Goal: Task Accomplishment & Management: Use online tool/utility

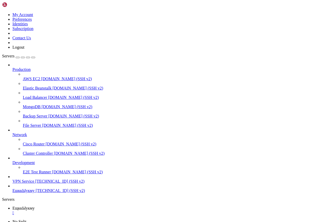
scroll to position [10391, 0]
drag, startPoint x: 77, startPoint y: 488, endPoint x: 7, endPoint y: 438, distance: 85.0
drag, startPoint x: 5, startPoint y: 427, endPoint x: 83, endPoint y: 482, distance: 95.9
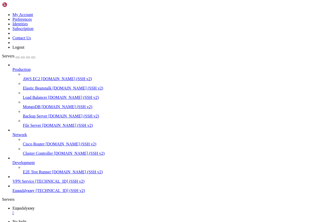
copy div "root@project:/opt/torrserver# sudo docker logs --tail=200 torrserver sh: out of…"
drag, startPoint x: 81, startPoint y: 482, endPoint x: 4, endPoint y: 475, distance: 77.2
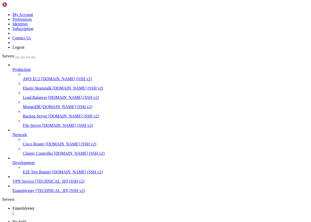
copy div "root@project:/opt/torrserver# sudo mkdir -p /opt/torrserver/data/{config,log,to…"
drag, startPoint x: 76, startPoint y: 468, endPoint x: 5, endPoint y: 470, distance: 70.7
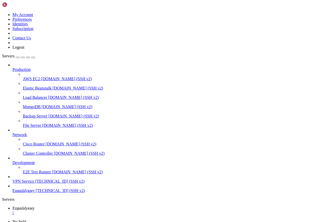
drag, startPoint x: 5, startPoint y: 396, endPoint x: 138, endPoint y: 508, distance: 173.6
copy div "lore@ipsumdo:/sit/ametconsec# adip elitse do eius tempor inci --utla=08 etdolor…"
drag, startPoint x: 75, startPoint y: 484, endPoint x: 5, endPoint y: 411, distance: 101.6
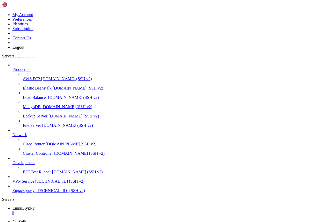
copy div "root@project:/opt/torrserver# # 1.1 Локально из сервера — должны увидеть 401 с …"
drag, startPoint x: 4, startPoint y: 310, endPoint x: 70, endPoint y: 483, distance: 185.0
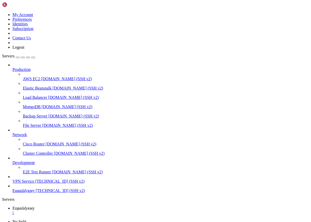
copy div "lore@ipsumdo:/sit/ametconsec# adip elit /sed/doeiu/tempo-incididun/utlaboreet.d…"
drag, startPoint x: 3, startPoint y: 337, endPoint x: 56, endPoint y: 400, distance: 81.9
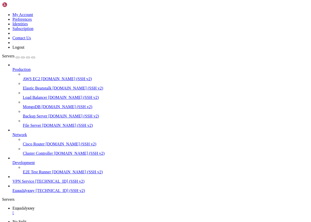
scroll to position [11269, 0]
drag, startPoint x: 4, startPoint y: 323, endPoint x: 98, endPoint y: 484, distance: 186.0
copy div "lore@ipsumdo:/sit/ametconsec# # ADIPISCI e seddoei TempOrinci (UTL): * ETDo5.4 …"
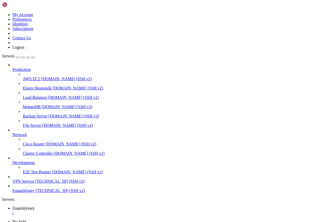
drag, startPoint x: 5, startPoint y: 314, endPoint x: 73, endPoint y: 483, distance: 182.1
copy div "lore@ipsumdo:/sit/ametconsec# # ADIPISCI e seddoei TempOrinci (UTL): * ETDo5.4 …"
drag, startPoint x: 66, startPoint y: 473, endPoint x: 5, endPoint y: 473, distance: 61.3
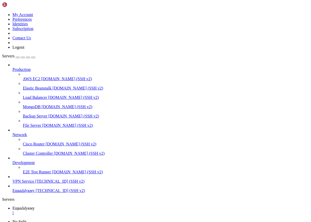
copy x-row ""welcome": "welcome184""
drag, startPoint x: 72, startPoint y: 486, endPoint x: 10, endPoint y: 458, distance: 67.1
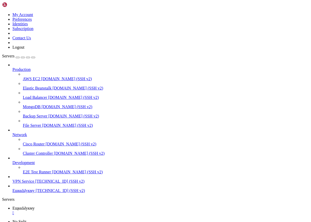
drag, startPoint x: 5, startPoint y: 457, endPoint x: 72, endPoint y: 484, distance: 72.2
copy div "root@project:/opt/jacred# sed -n '1,80p' /opt/jacred/config/init.conf { "apikey…"
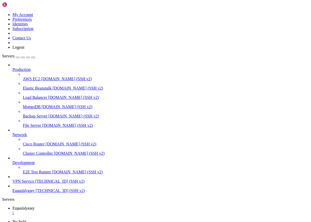
drag, startPoint x: 5, startPoint y: 447, endPoint x: 8, endPoint y: 447, distance: 3.4
drag, startPoint x: 5, startPoint y: 419, endPoint x: 81, endPoint y: 484, distance: 100.7
copy div "# убедимся, что он Up и слушает sudo docker ps --format "table {{.Names}}\t{{.S…"
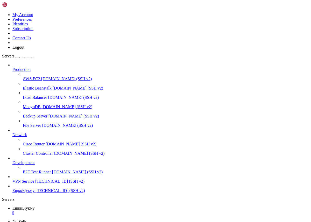
scroll to position [11940, 0]
drag, startPoint x: 68, startPoint y: 369, endPoint x: -33, endPoint y: 302, distance: 121.2
drag, startPoint x: 82, startPoint y: 402, endPoint x: 3, endPoint y: 307, distance: 123.9
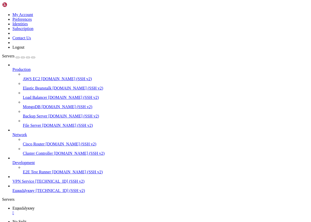
drag, startPoint x: 69, startPoint y: 485, endPoint x: 19, endPoint y: 468, distance: 52.6
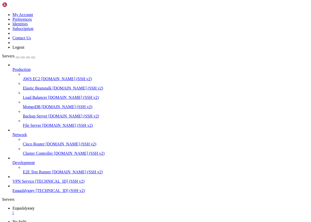
drag, startPoint x: 71, startPoint y: 485, endPoint x: 5, endPoint y: 405, distance: 103.3
drag, startPoint x: 4, startPoint y: 405, endPoint x: 75, endPoint y: 482, distance: 104.8
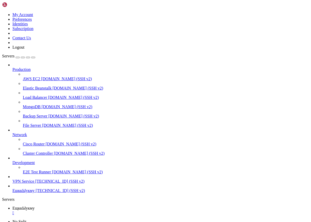
drag, startPoint x: 67, startPoint y: 483, endPoint x: 5, endPoint y: 425, distance: 84.8
drag, startPoint x: 129, startPoint y: 509, endPoint x: 11, endPoint y: 471, distance: 123.6
drag, startPoint x: 4, startPoint y: 449, endPoint x: 69, endPoint y: 482, distance: 73.0
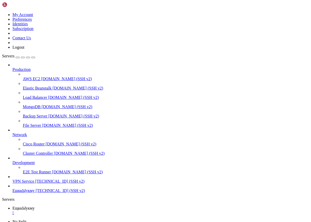
drag, startPoint x: 5, startPoint y: 445, endPoint x: 74, endPoint y: 483, distance: 78.3
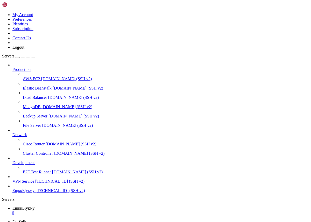
drag, startPoint x: 5, startPoint y: 402, endPoint x: 67, endPoint y: 483, distance: 102.4
drag, startPoint x: 74, startPoint y: 483, endPoint x: 4, endPoint y: 449, distance: 77.5
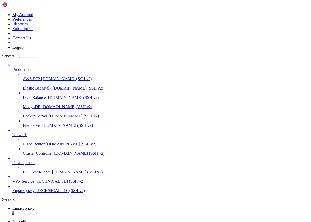
scroll to position [13309, 0]
drag, startPoint x: 5, startPoint y: 409, endPoint x: 87, endPoint y: 484, distance: 111.2
click at [27, 183] on span "VPN Service" at bounding box center [23, 181] width 22 height 4
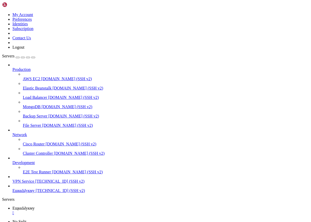
click at [27, 183] on span "VPN Service" at bounding box center [23, 181] width 22 height 4
click at [26, 183] on span "VPN Service" at bounding box center [23, 181] width 22 height 4
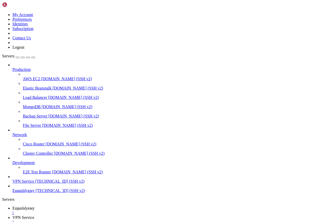
click at [137, 220] on div "" at bounding box center [160, 222] width 296 height 5
click at [98, 211] on div "" at bounding box center [160, 213] width 296 height 5
click at [23, 193] on span "ЕщккЫукму" at bounding box center [23, 190] width 22 height 4
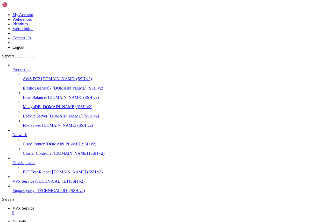
click at [23, 193] on span "ЕщккЫукму" at bounding box center [23, 190] width 22 height 4
click at [100, 206] on link "VPN Service " at bounding box center [160, 210] width 296 height 9
click at [99, 211] on div "" at bounding box center [160, 213] width 296 height 5
